Goal: Obtain resource: Obtain resource

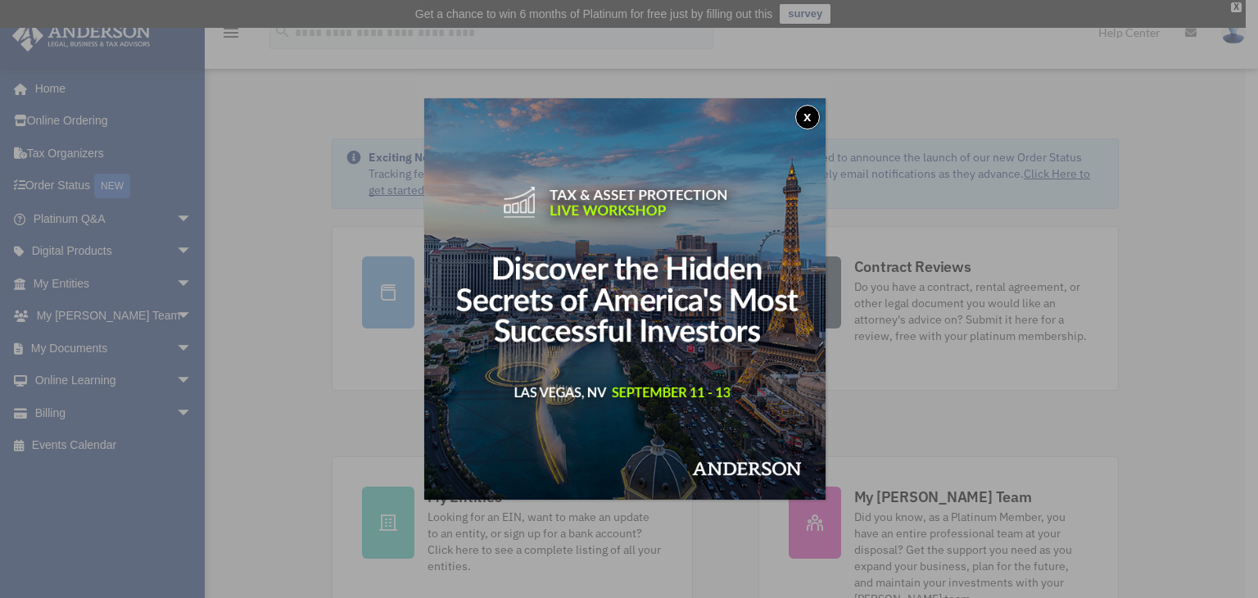
click at [816, 120] on button "x" at bounding box center [807, 117] width 25 height 25
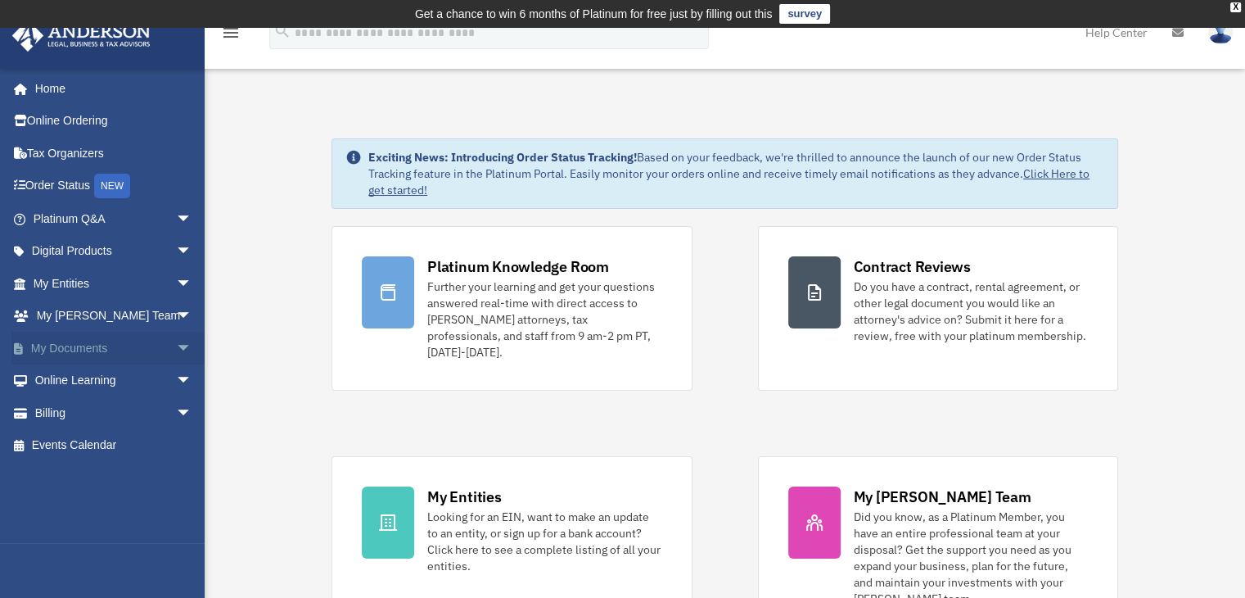
click at [59, 348] on link "My Documents arrow_drop_down" at bounding box center [114, 348] width 206 height 33
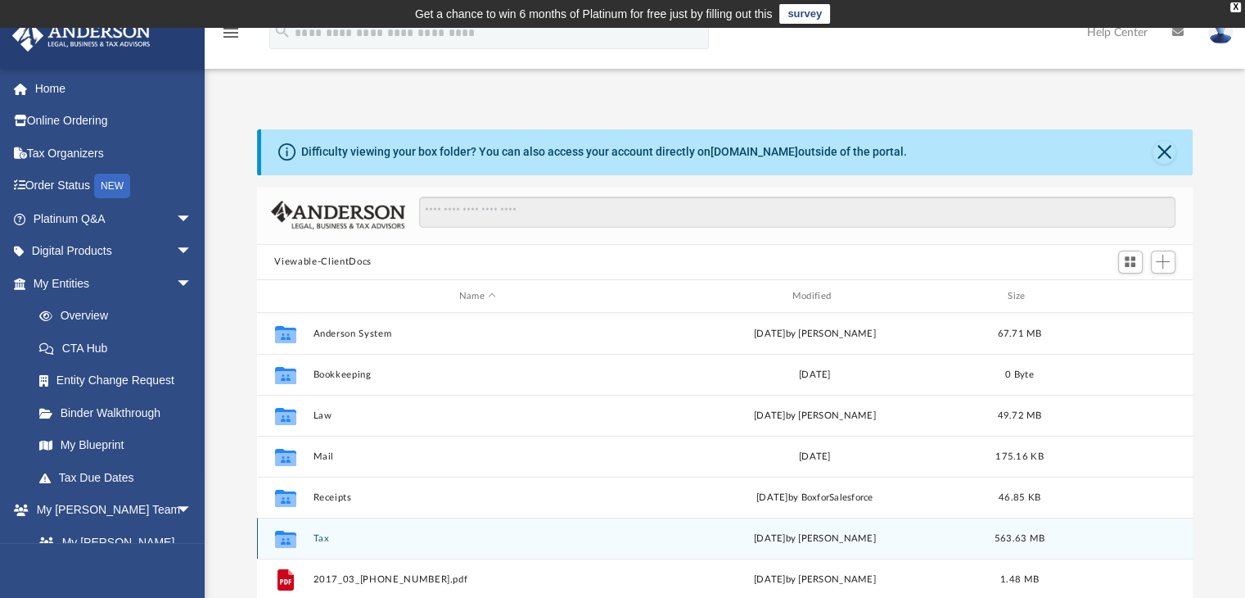
click at [312, 541] on div "Collaborated Folder Tax Mon Aug 4 2025 by Alex Price 563.63 MB" at bounding box center [725, 538] width 937 height 41
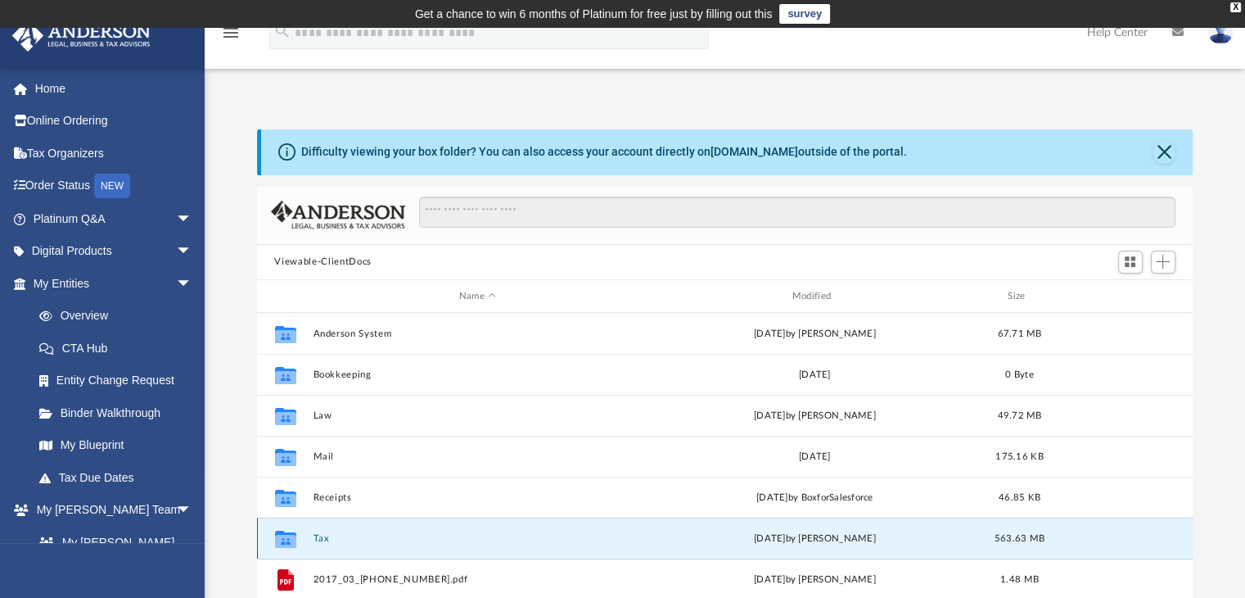
click at [314, 534] on button "Tax" at bounding box center [478, 538] width 330 height 11
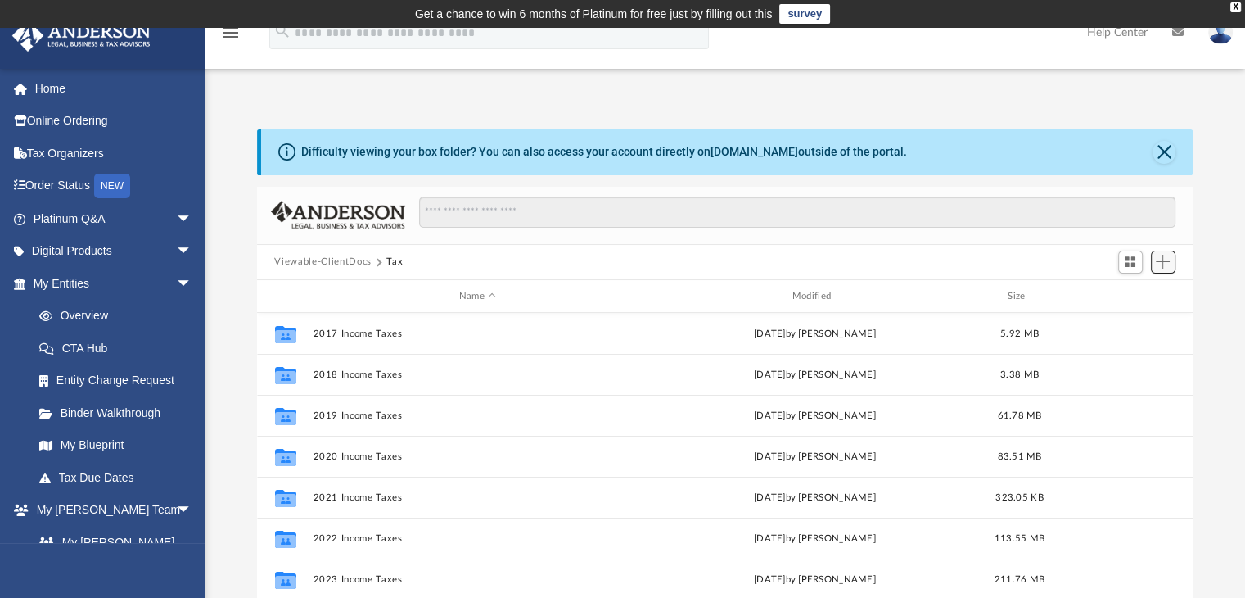
click at [1166, 258] on span "Add" at bounding box center [1163, 262] width 14 height 14
click at [1133, 296] on li "Upload" at bounding box center [1140, 294] width 52 height 17
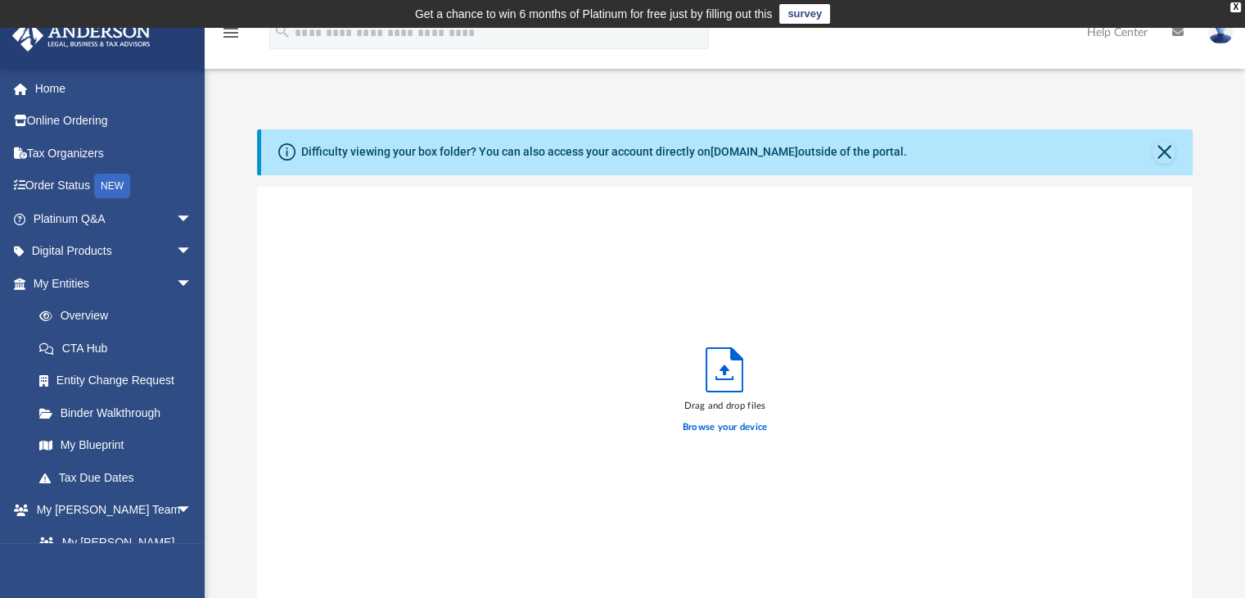
scroll to position [403, 924]
click at [740, 426] on label "Browse your device" at bounding box center [725, 427] width 85 height 15
click at [0, 0] on input "Browse your device" at bounding box center [0, 0] width 0 height 0
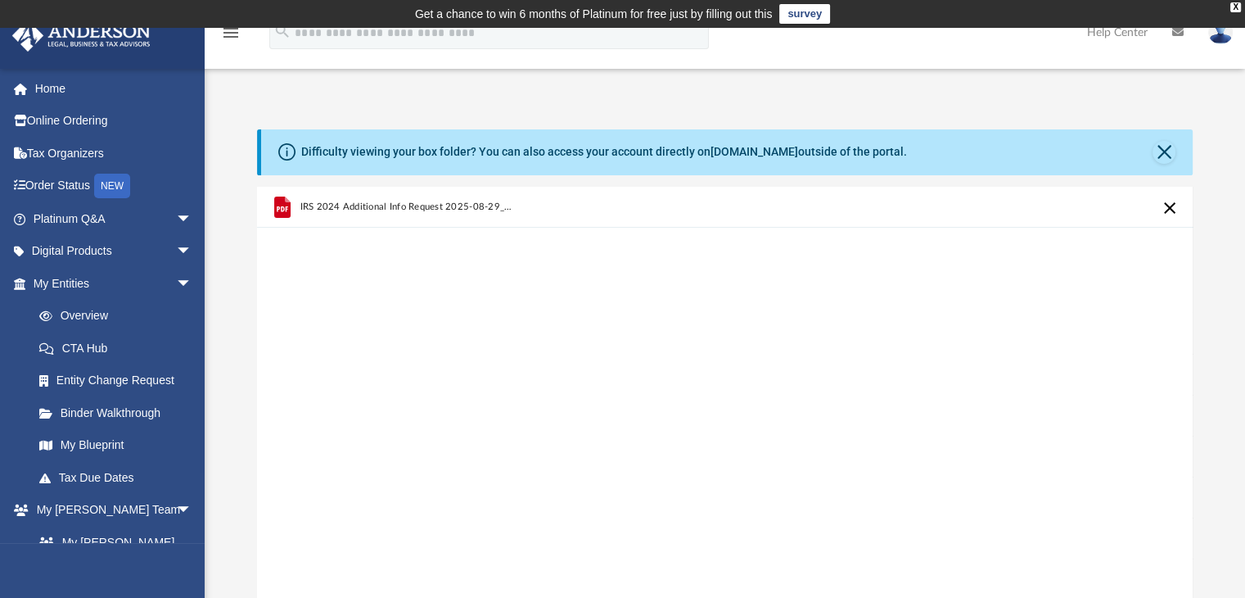
click at [402, 205] on span "IRS 2024 Additional Info Request 2025-08-29_131140.pdf" at bounding box center [407, 206] width 215 height 11
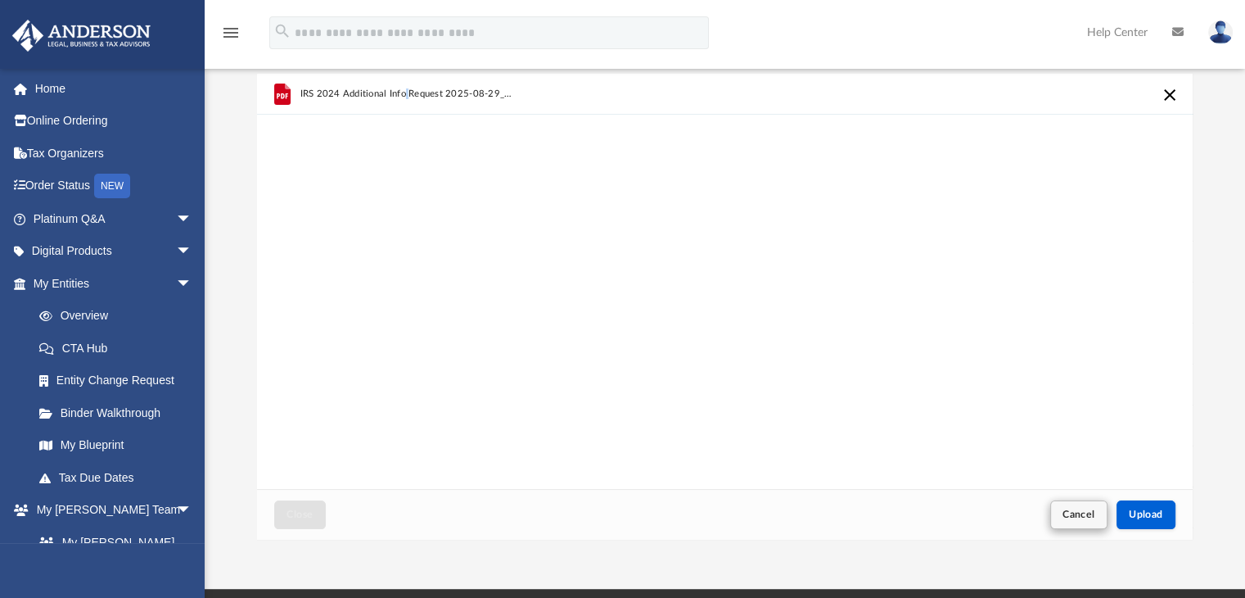
scroll to position [328, 0]
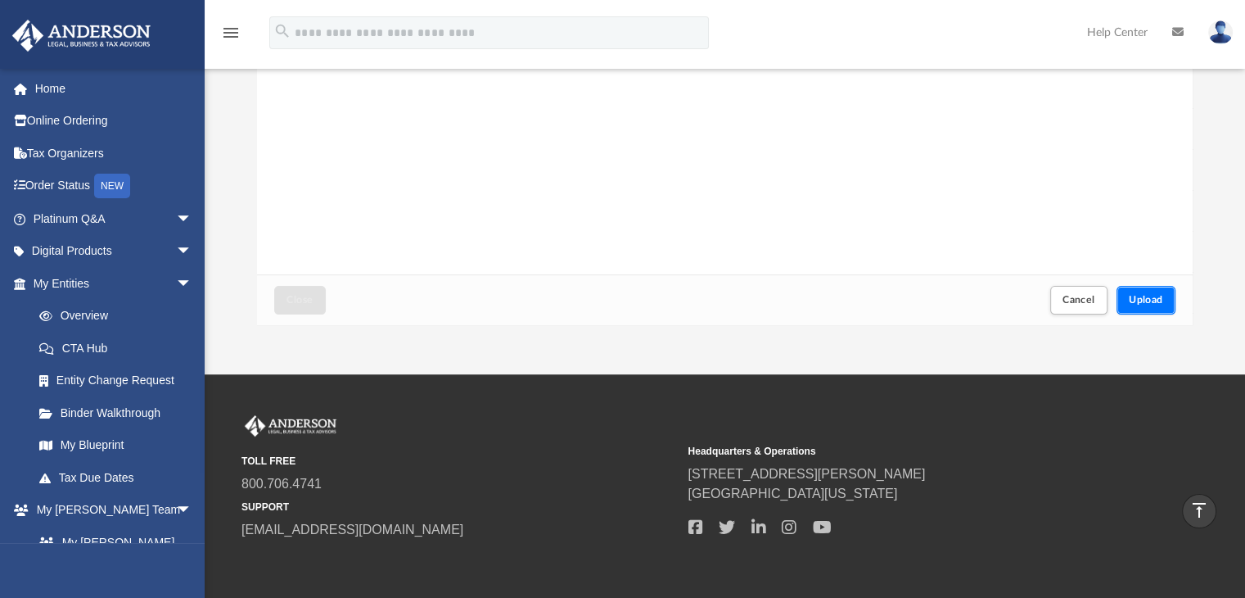
click at [1163, 292] on button "Upload" at bounding box center [1146, 300] width 59 height 29
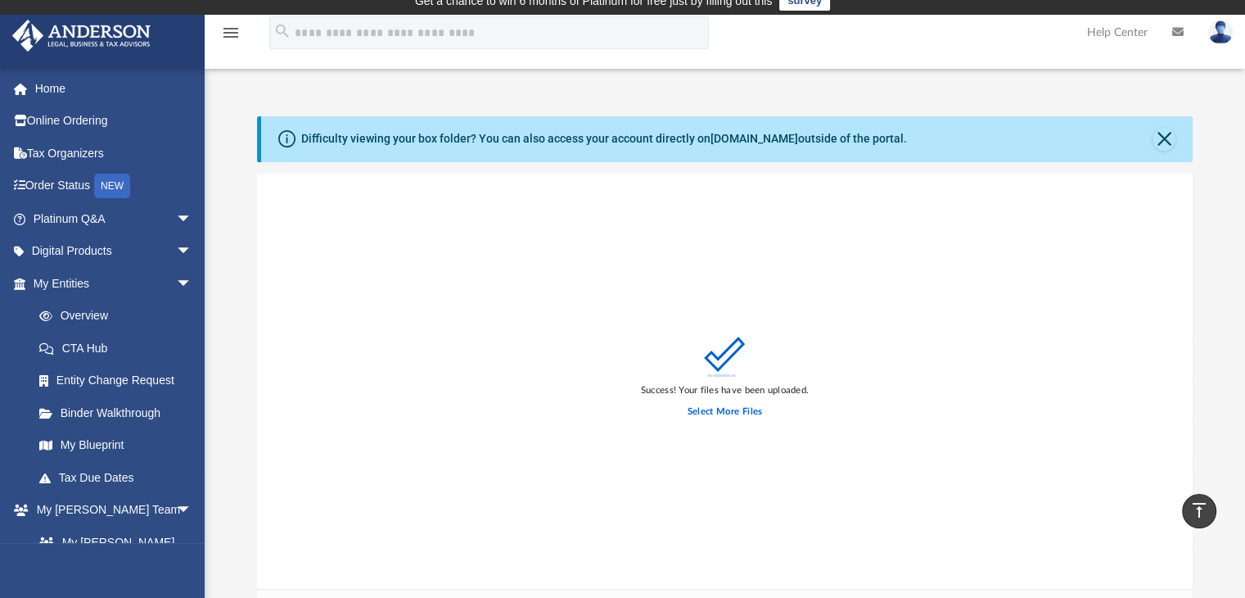
scroll to position [0, 0]
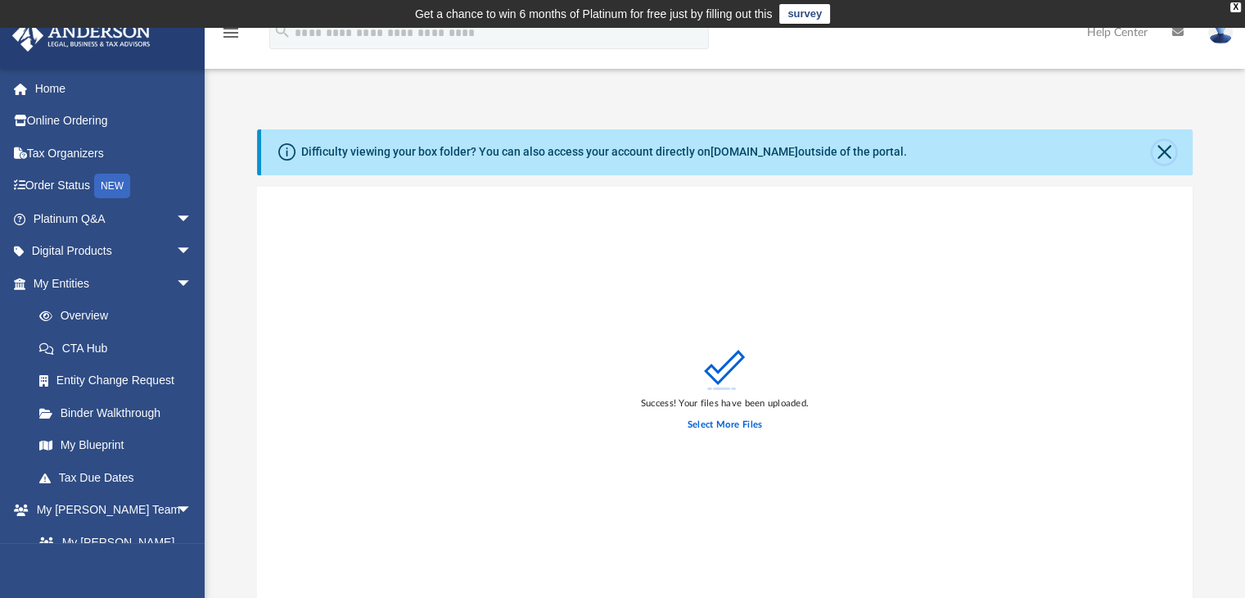
click at [1159, 151] on button "Close" at bounding box center [1164, 152] width 23 height 23
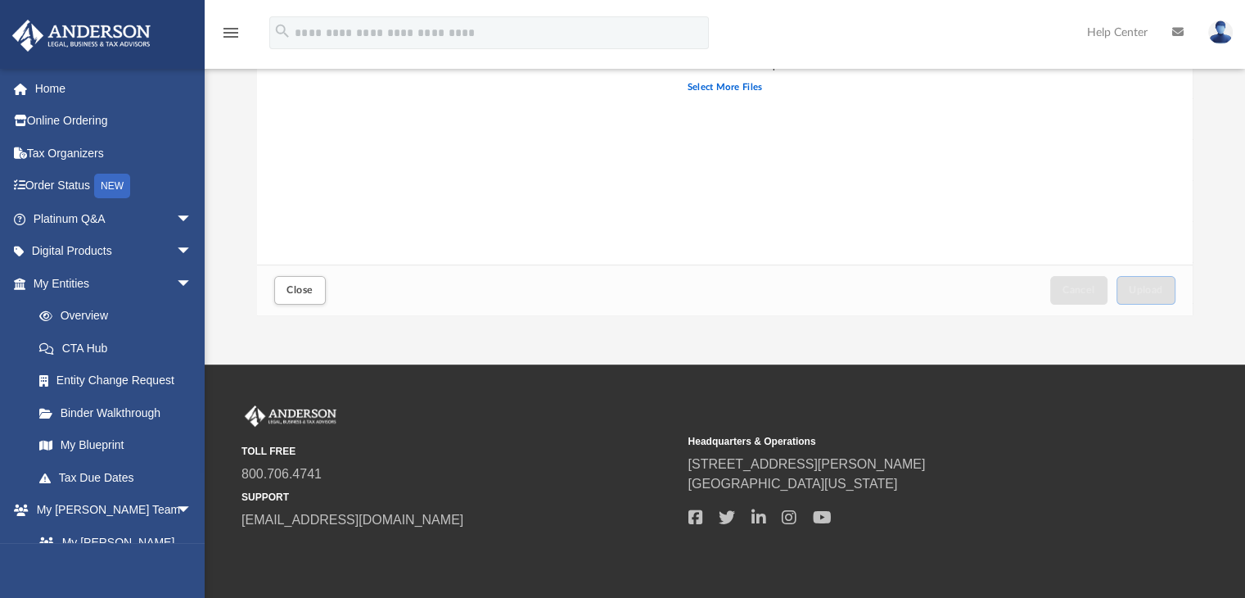
scroll to position [328, 0]
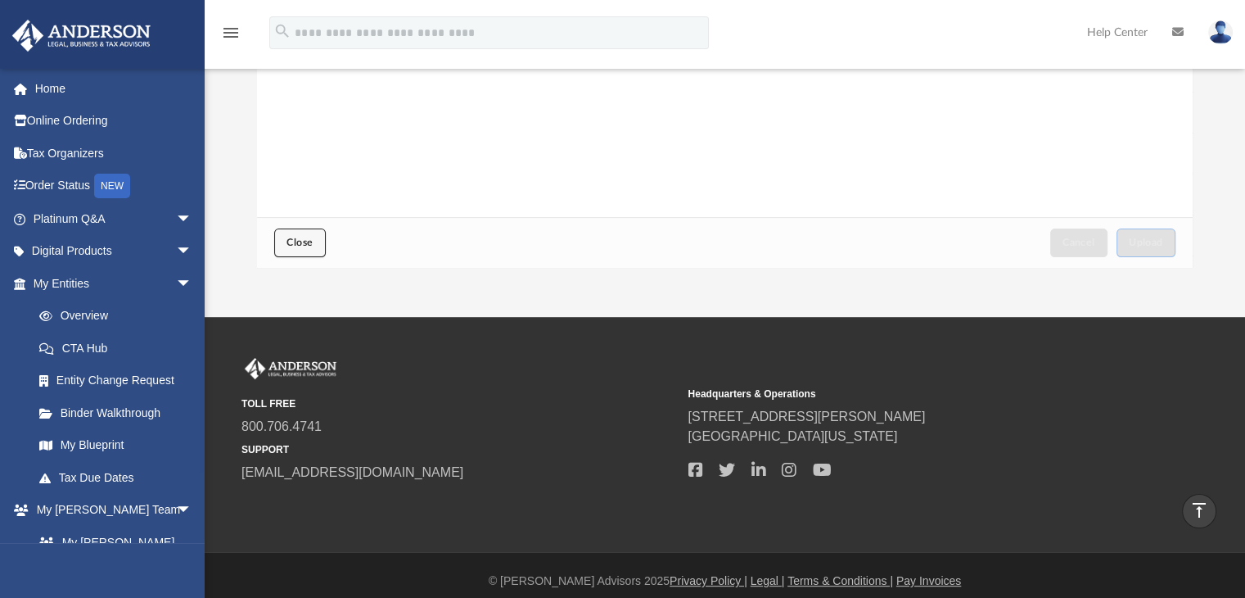
click at [303, 237] on span "Close" at bounding box center [300, 242] width 26 height 10
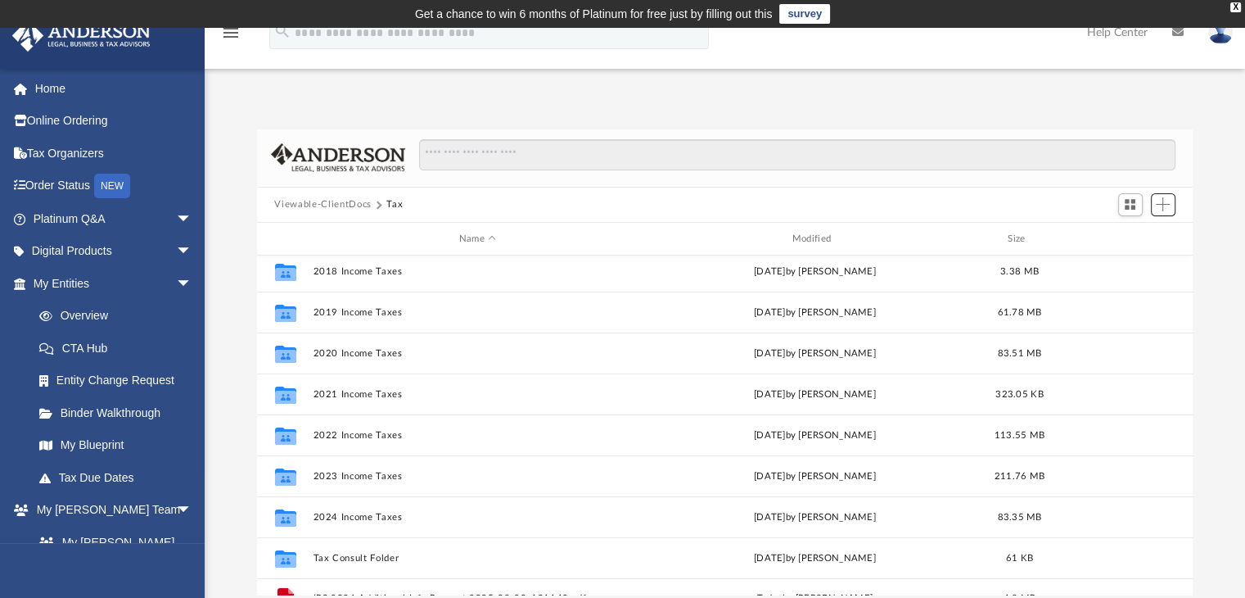
scroll to position [70, 0]
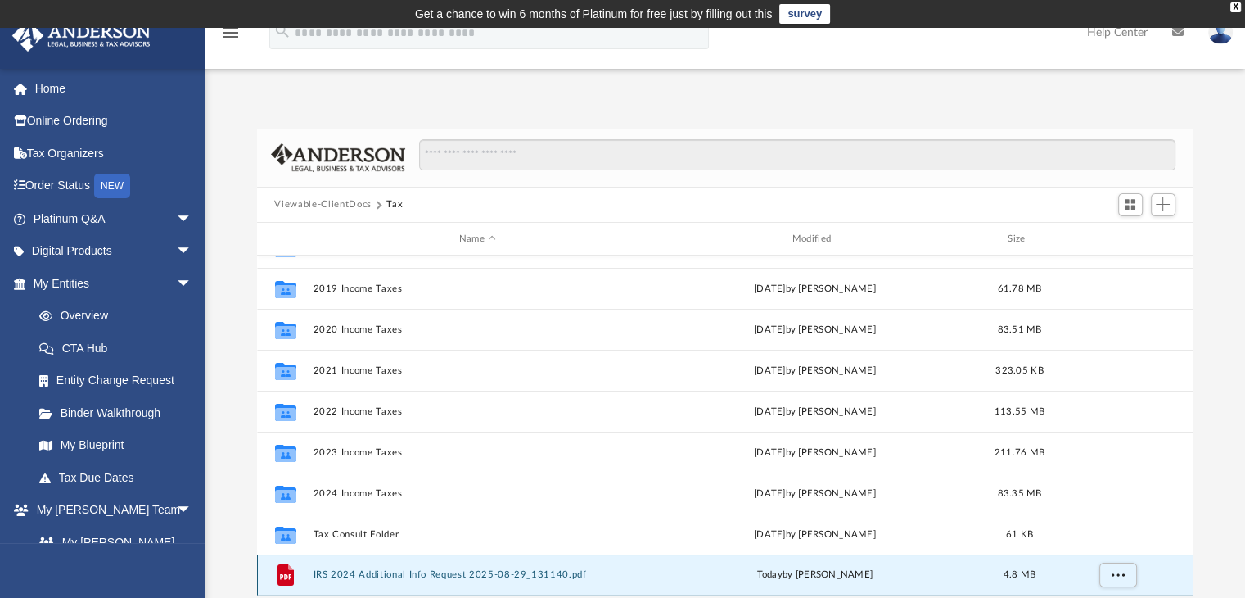
click at [406, 578] on button "IRS 2024 Additional Info Request 2025-08-29_131140.pdf" at bounding box center [478, 575] width 330 height 11
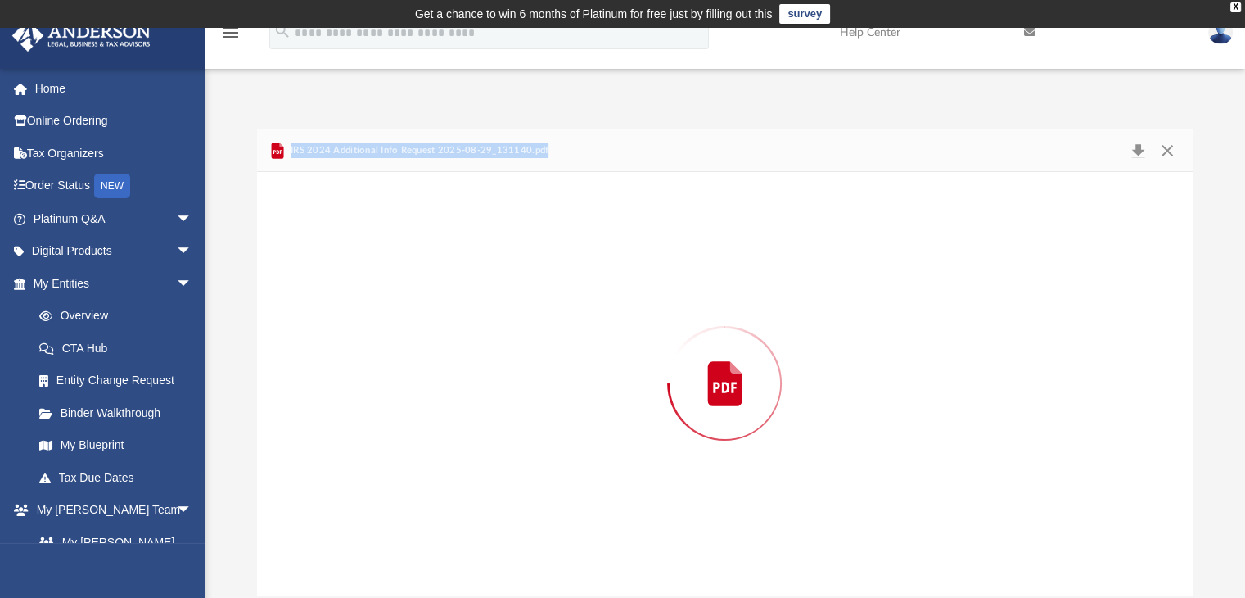
click at [406, 578] on div "Preview" at bounding box center [725, 383] width 937 height 423
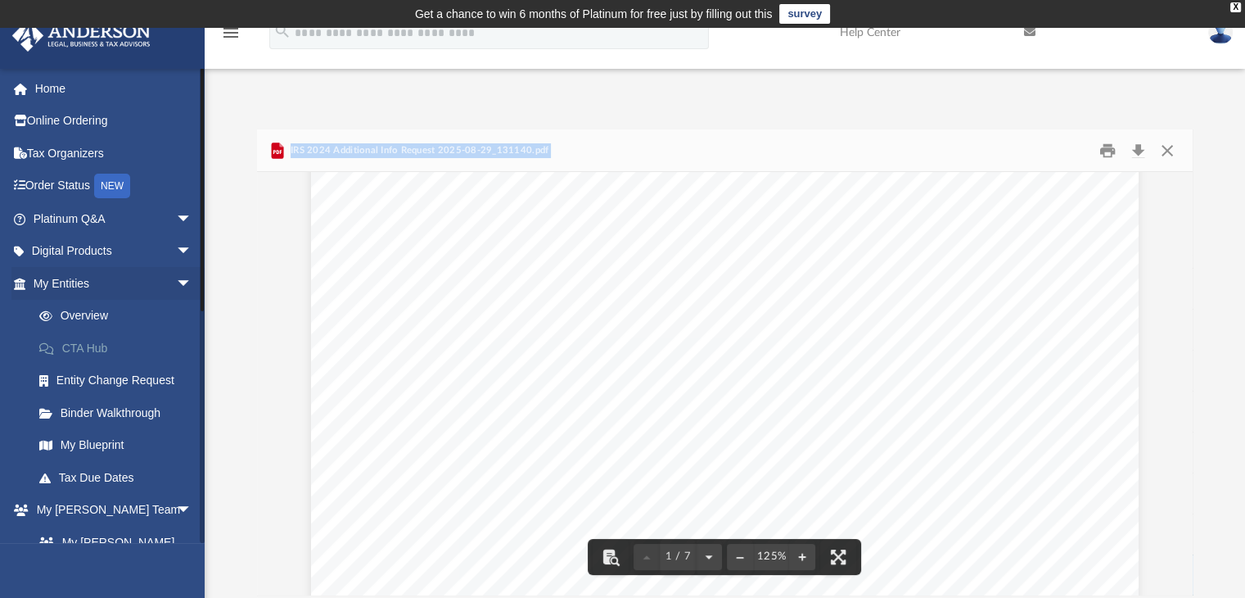
scroll to position [0, 0]
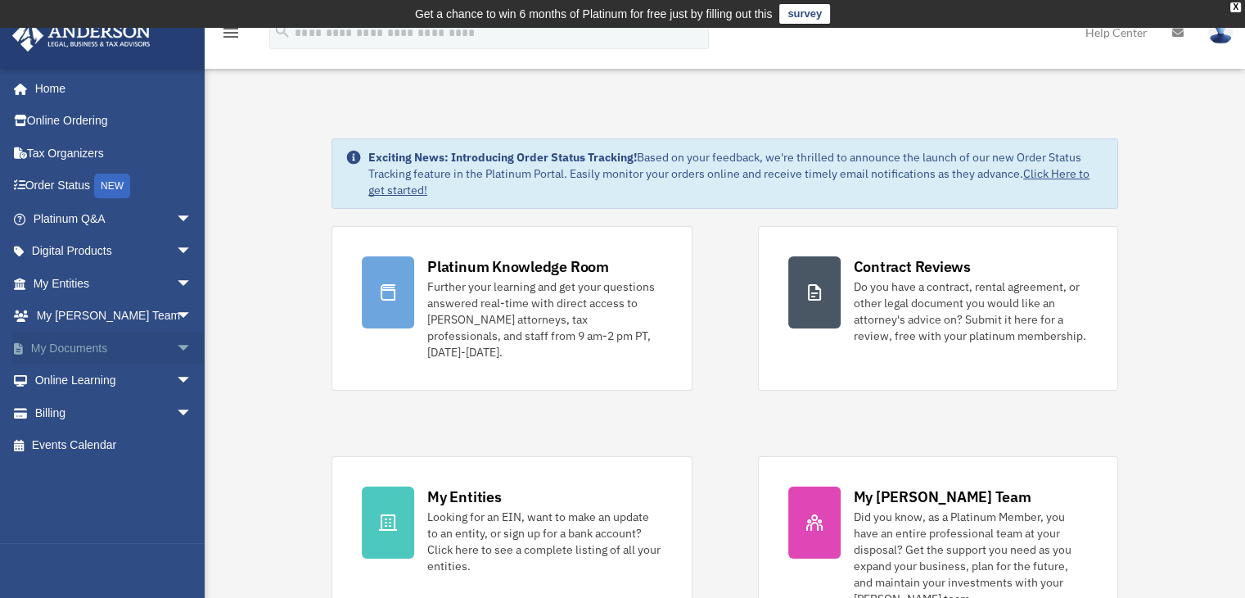
click at [88, 350] on link "My Documents arrow_drop_down" at bounding box center [114, 348] width 206 height 33
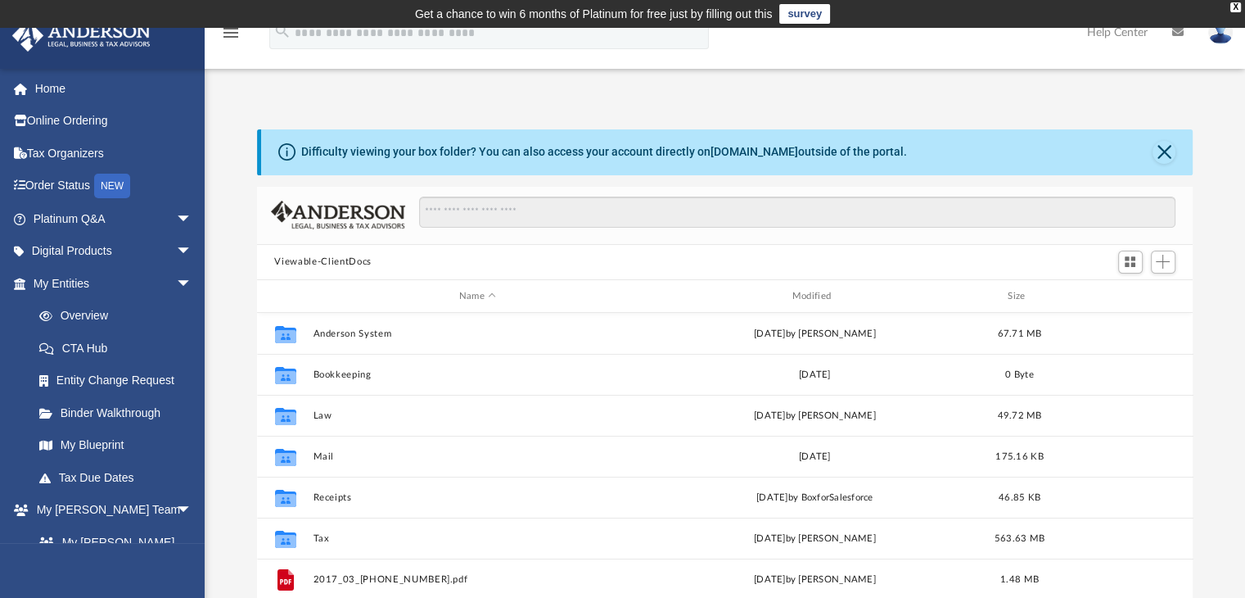
scroll to position [359, 924]
click at [1163, 146] on button "Close" at bounding box center [1164, 152] width 23 height 23
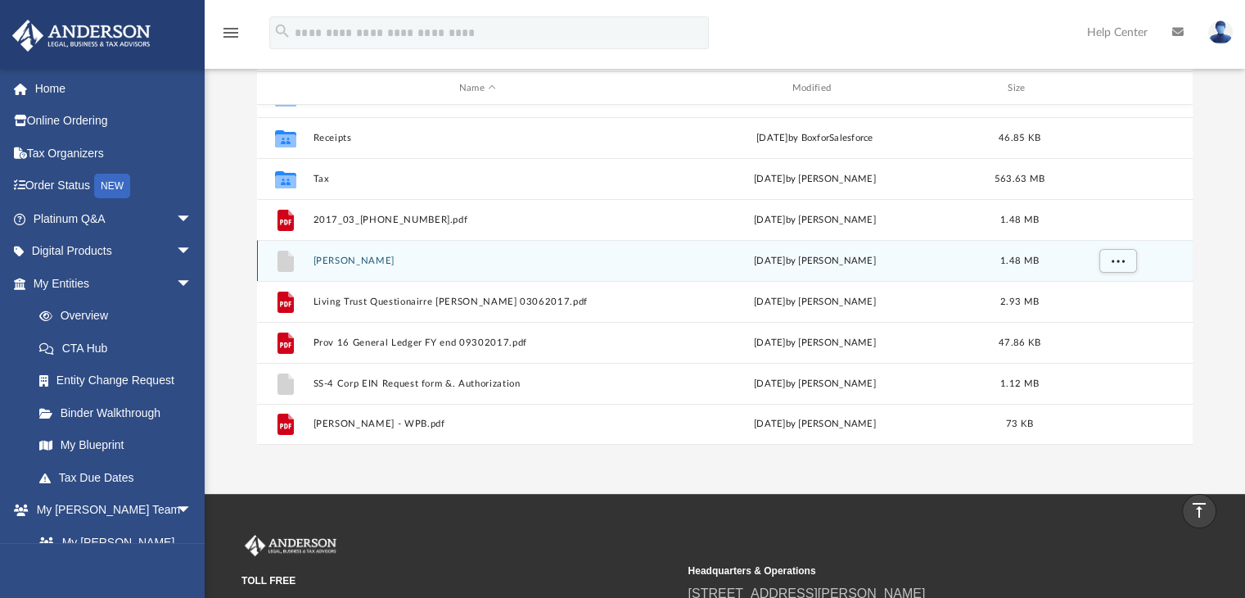
scroll to position [94, 0]
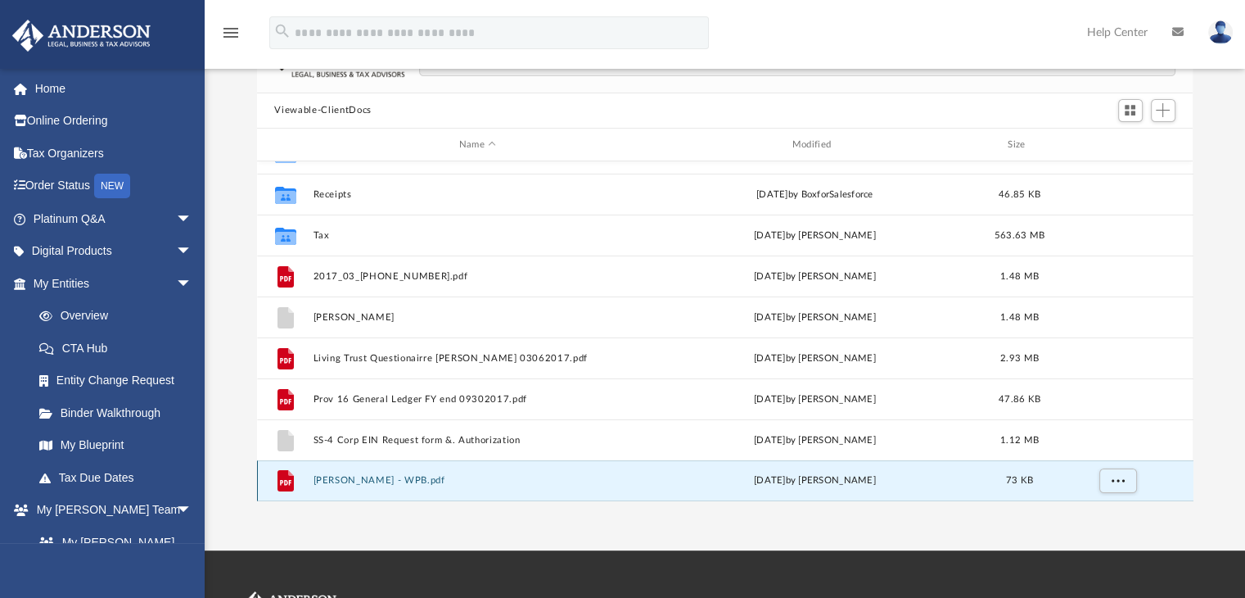
click at [403, 479] on button "Yingling, Kathleen - WPB.pdf" at bounding box center [478, 481] width 330 height 11
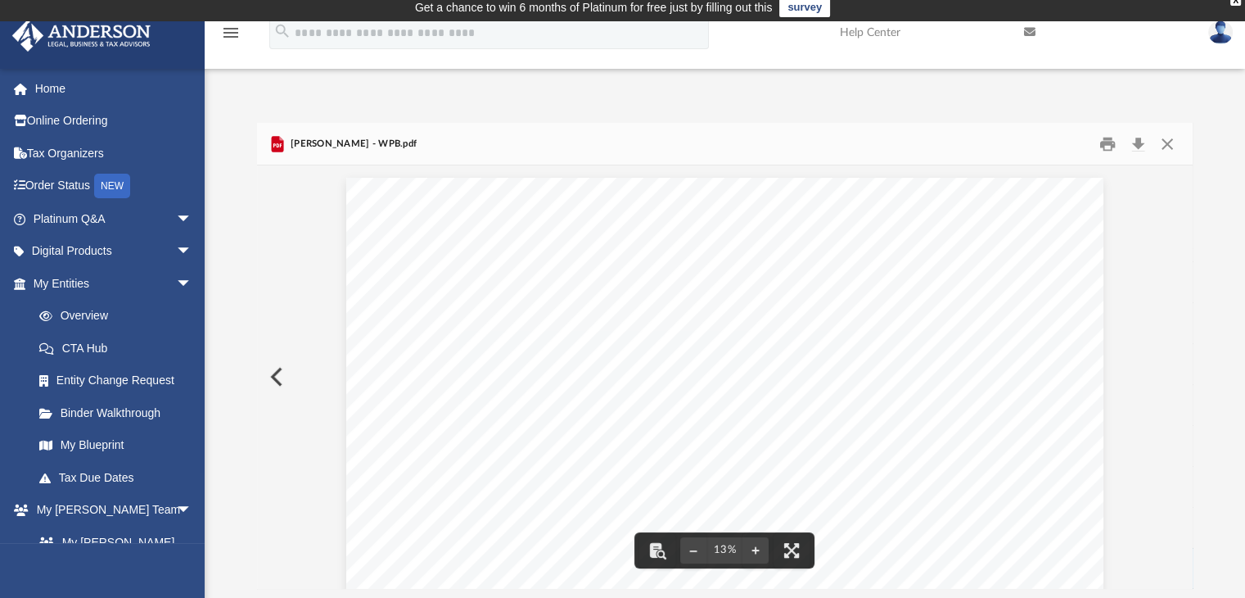
scroll to position [0, 0]
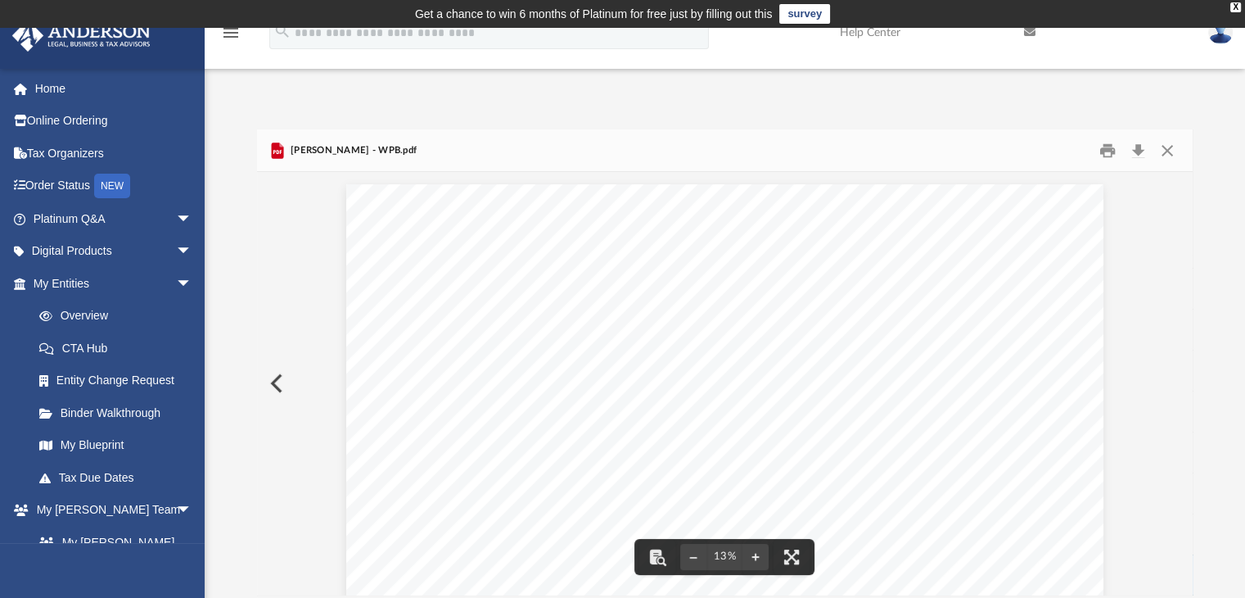
click at [275, 384] on button "Preview" at bounding box center [275, 383] width 36 height 46
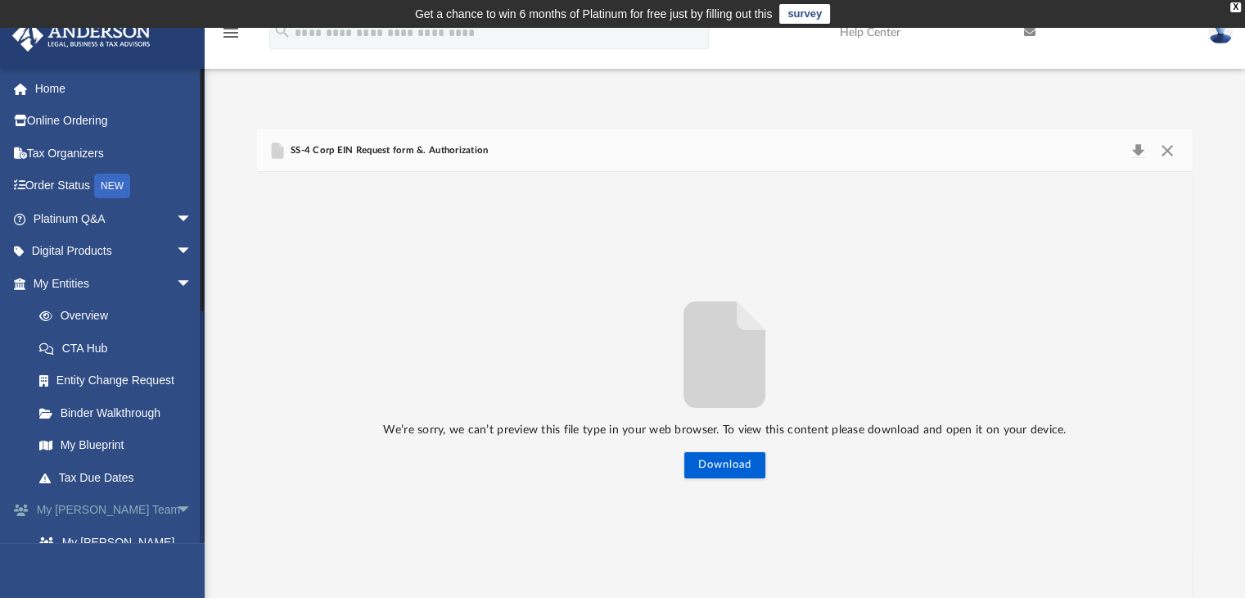
click at [176, 509] on span "arrow_drop_down" at bounding box center [192, 511] width 33 height 34
click at [105, 509] on link "My Anderson Team arrow_drop_up" at bounding box center [114, 510] width 206 height 33
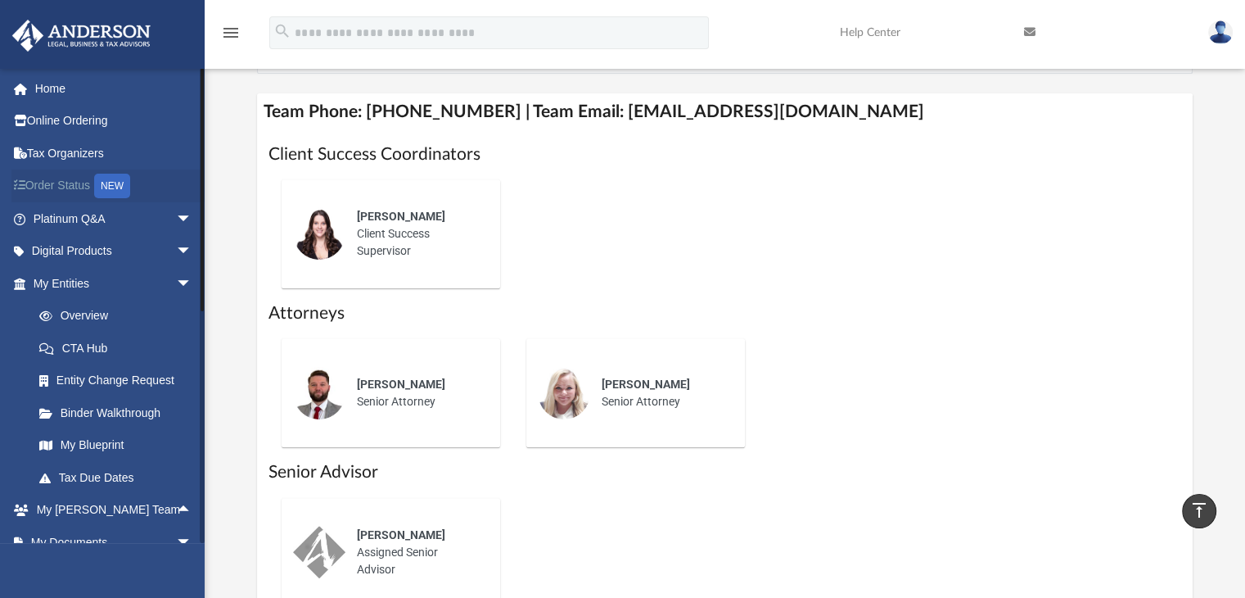
scroll to position [491, 0]
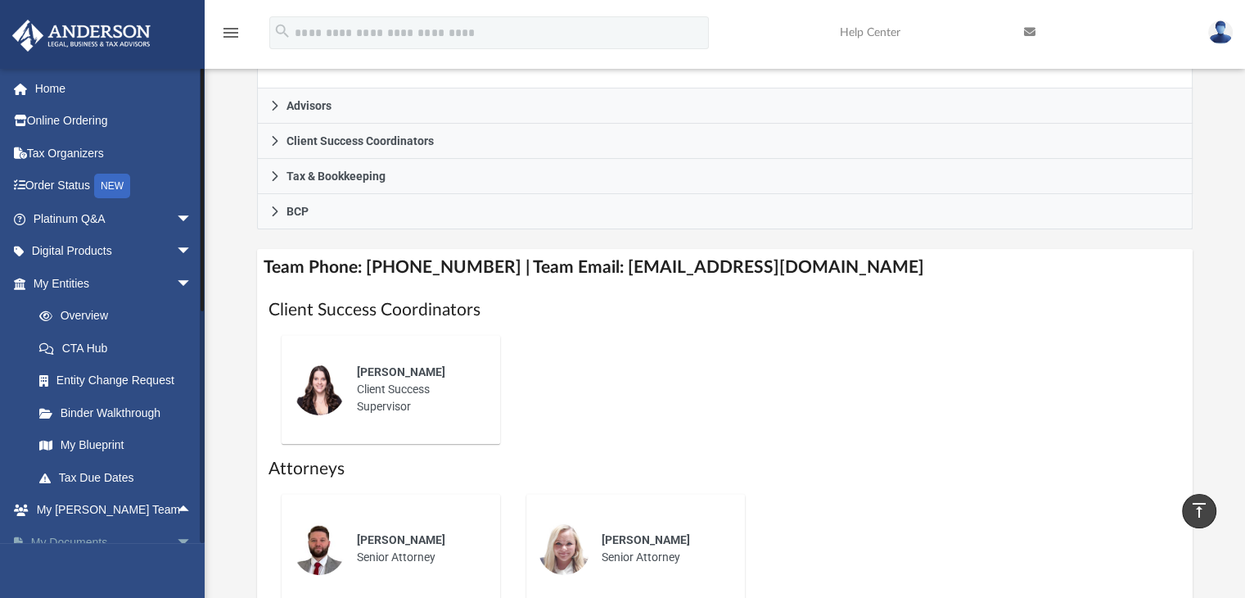
click at [64, 542] on link "My Documents arrow_drop_down" at bounding box center [114, 542] width 206 height 33
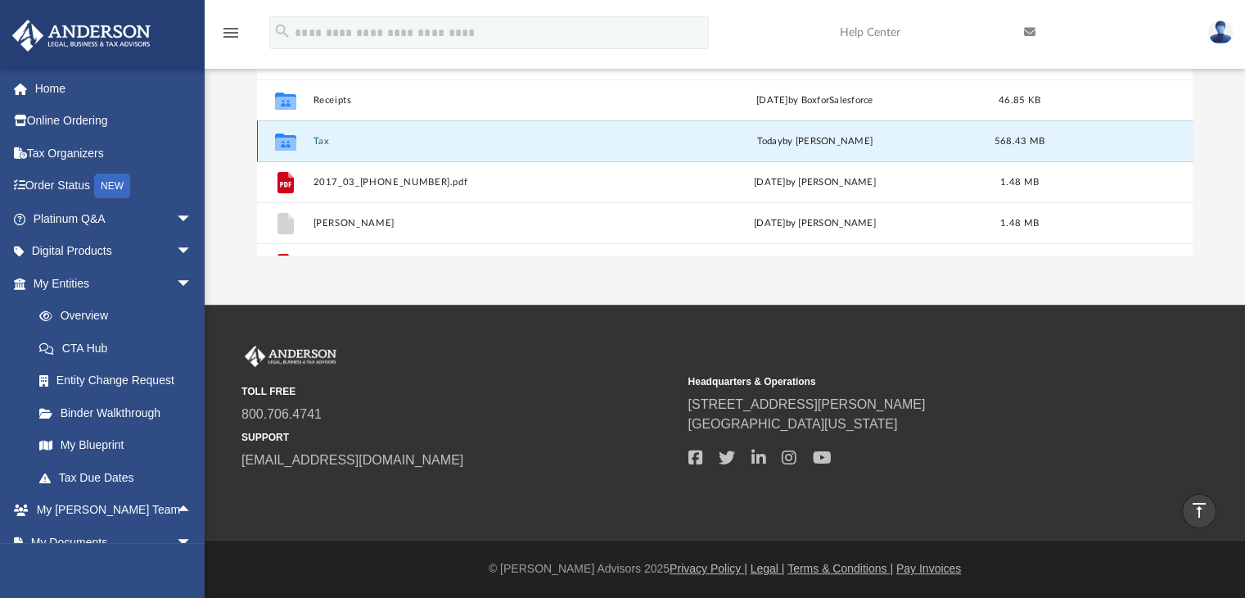
click at [314, 142] on button "Tax" at bounding box center [478, 141] width 330 height 11
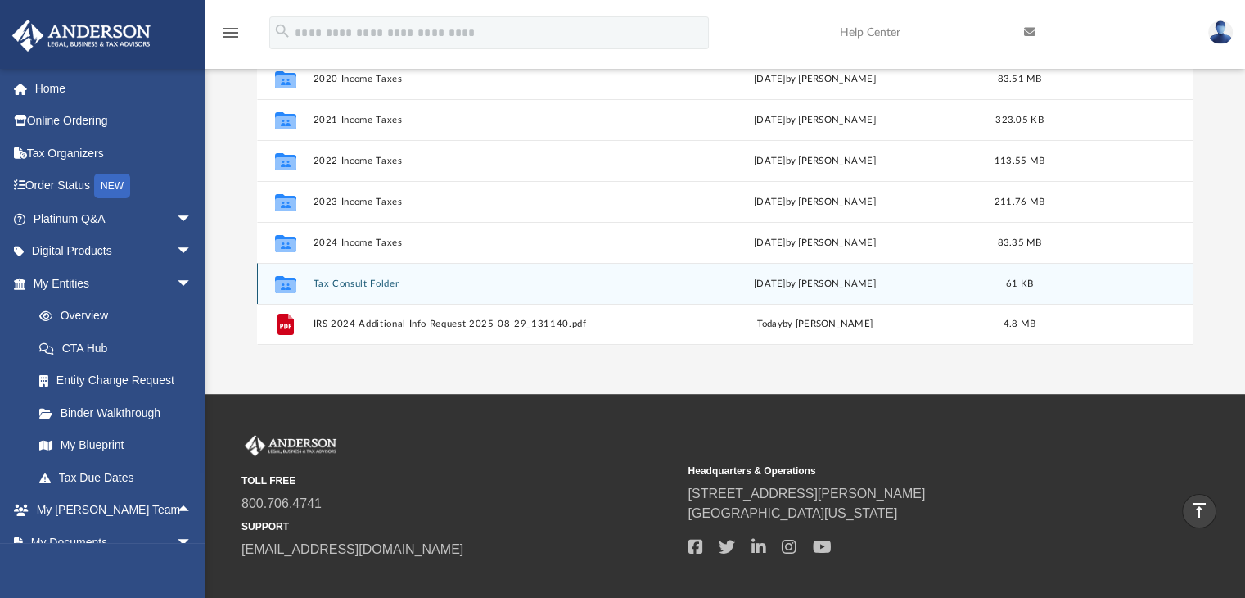
scroll to position [280, 0]
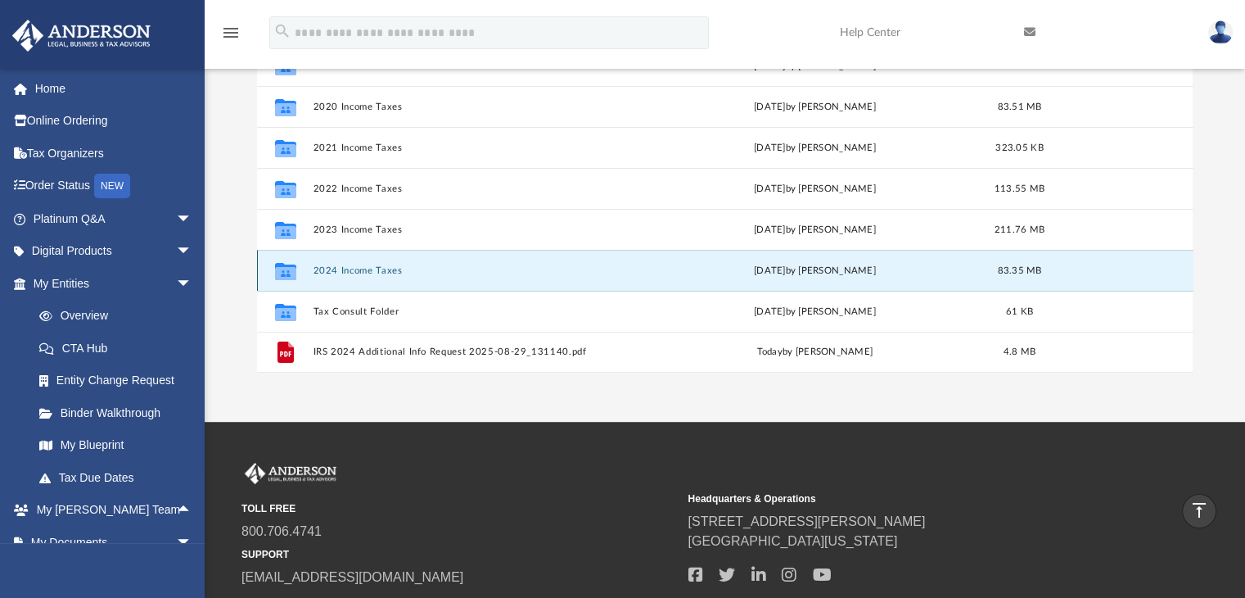
click at [345, 271] on button "2024 Income Taxes" at bounding box center [478, 270] width 330 height 11
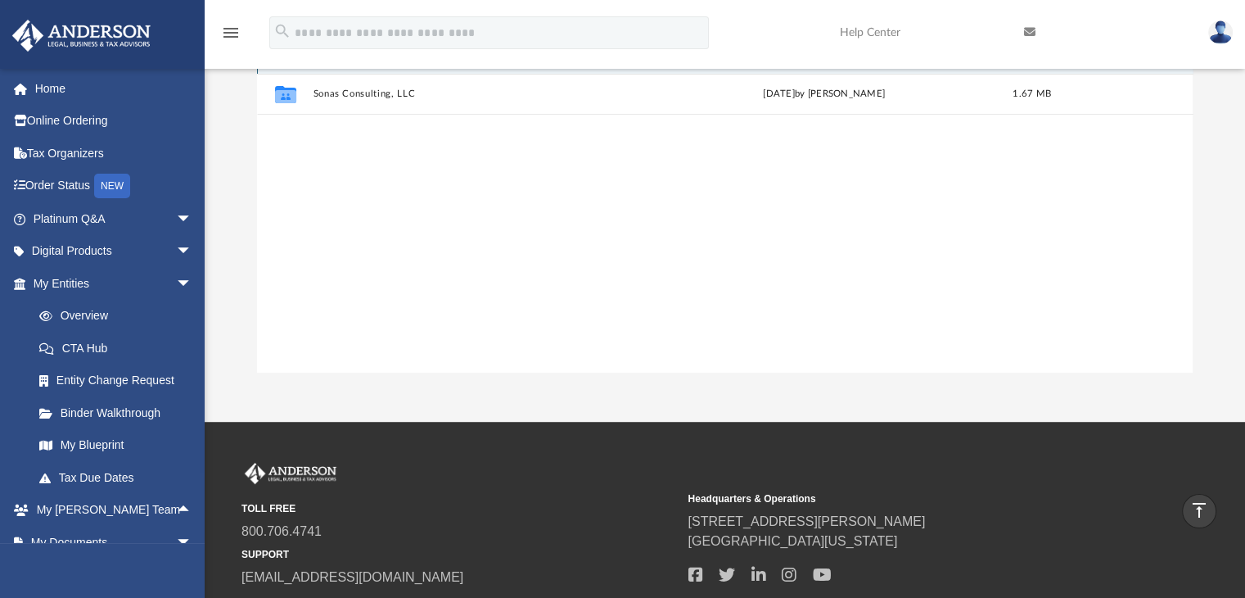
scroll to position [116, 0]
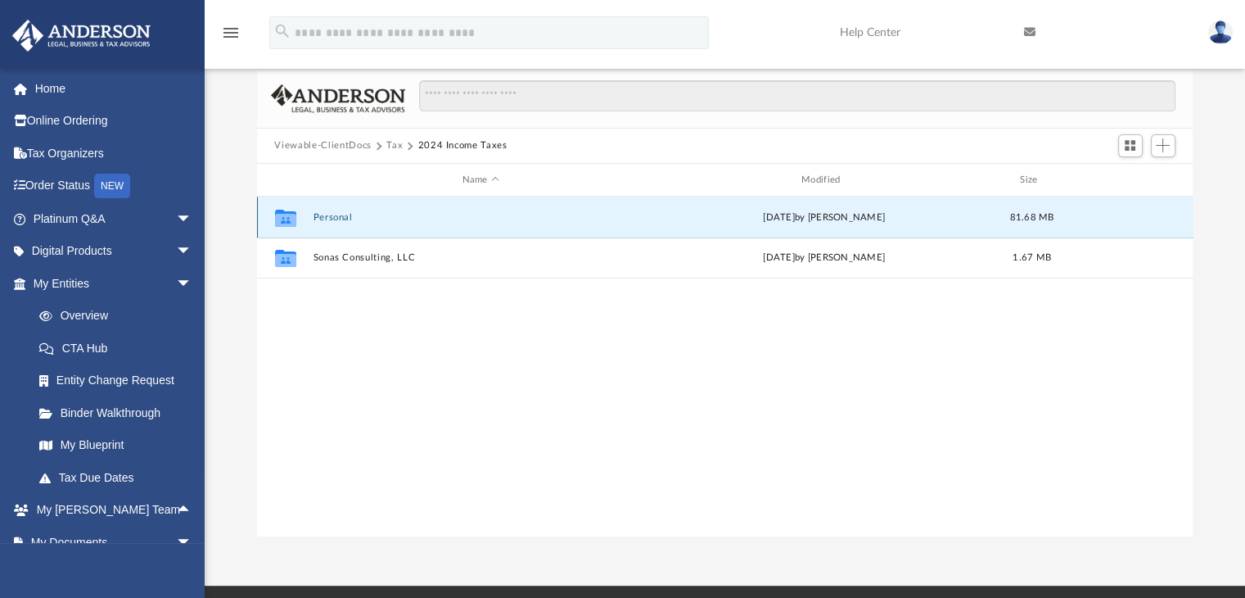
click at [338, 220] on button "Personal" at bounding box center [481, 217] width 336 height 11
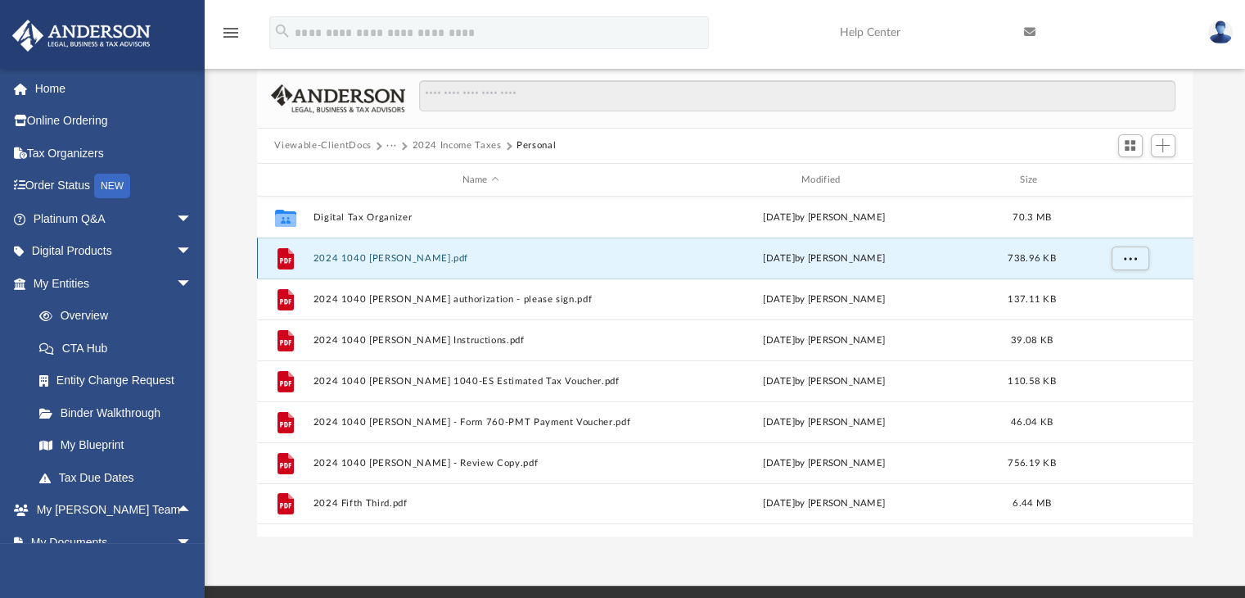
click at [442, 257] on button "2024 1040 Yingling, Kathleen - Completed Copy.pdf" at bounding box center [481, 258] width 336 height 11
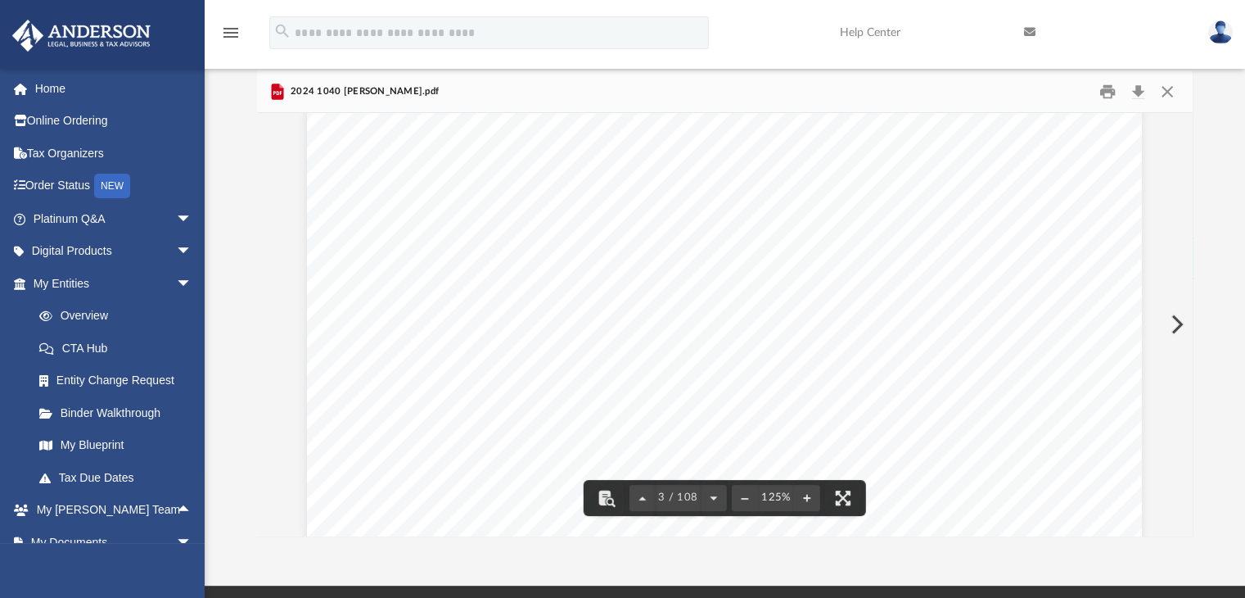
scroll to position [2293, 0]
click at [1108, 87] on button "Print" at bounding box center [1108, 91] width 33 height 25
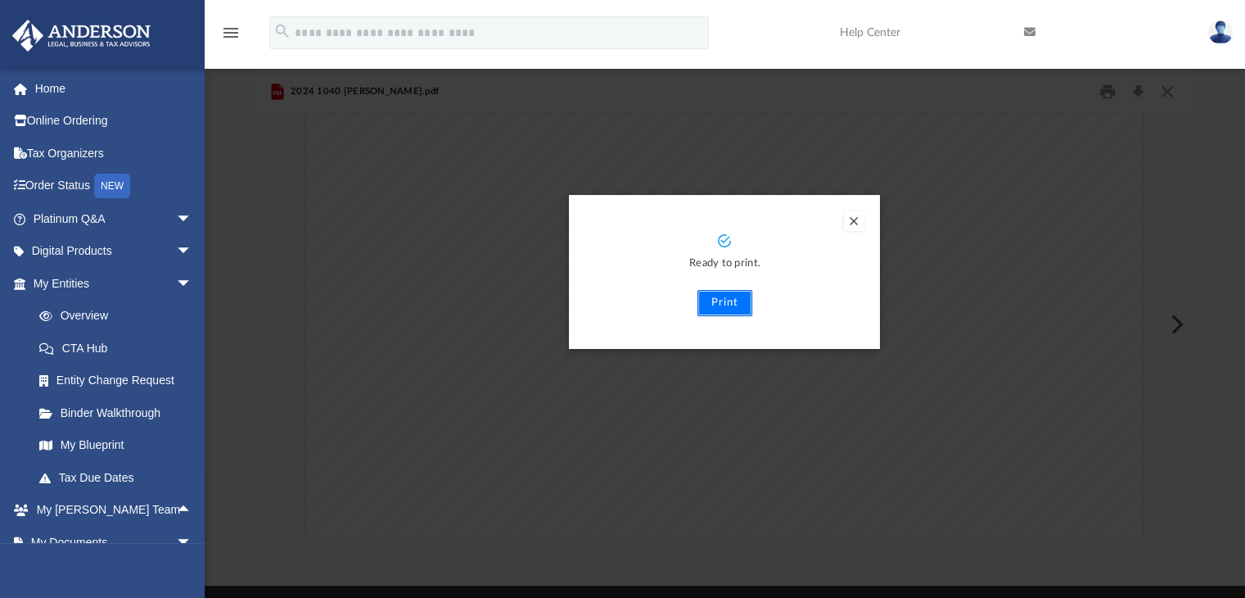
click at [737, 303] on button "Print" at bounding box center [725, 303] width 55 height 26
